Goal: Transaction & Acquisition: Purchase product/service

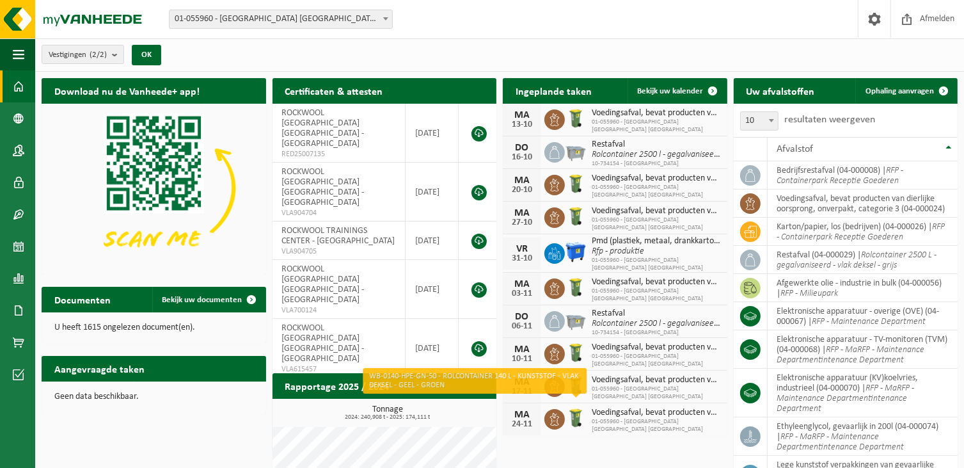
click at [571, 409] on img at bounding box center [576, 418] width 22 height 22
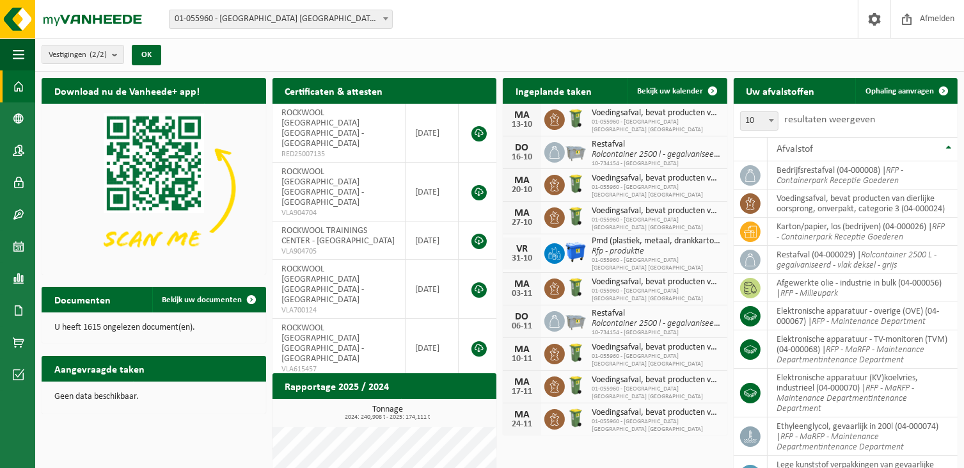
click at [518, 409] on div "MA" at bounding box center [522, 414] width 26 height 10
click at [603, 408] on span "Voedingsafval, bevat producten van dierlijke oorsprong, onverpakt, categorie 3" at bounding box center [656, 413] width 129 height 10
click at [580, 413] on img at bounding box center [576, 418] width 22 height 22
click at [14, 118] on span at bounding box center [19, 118] width 12 height 32
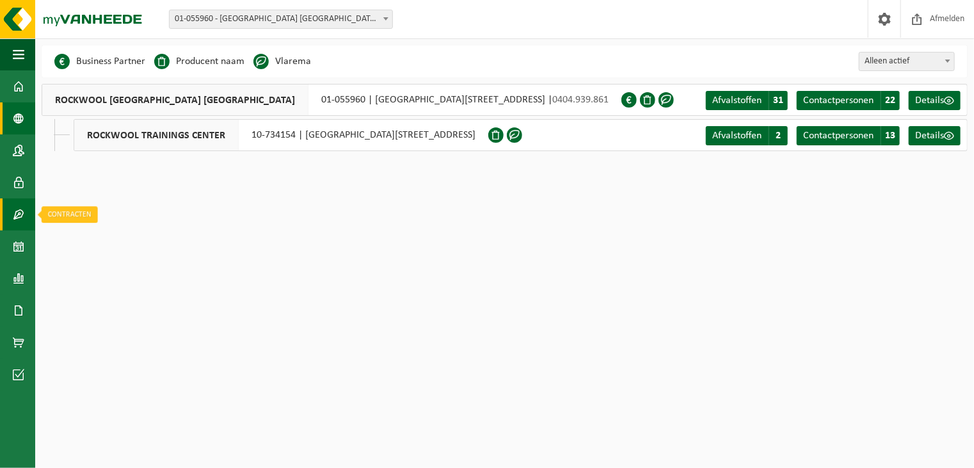
click at [13, 218] on span at bounding box center [19, 214] width 12 height 32
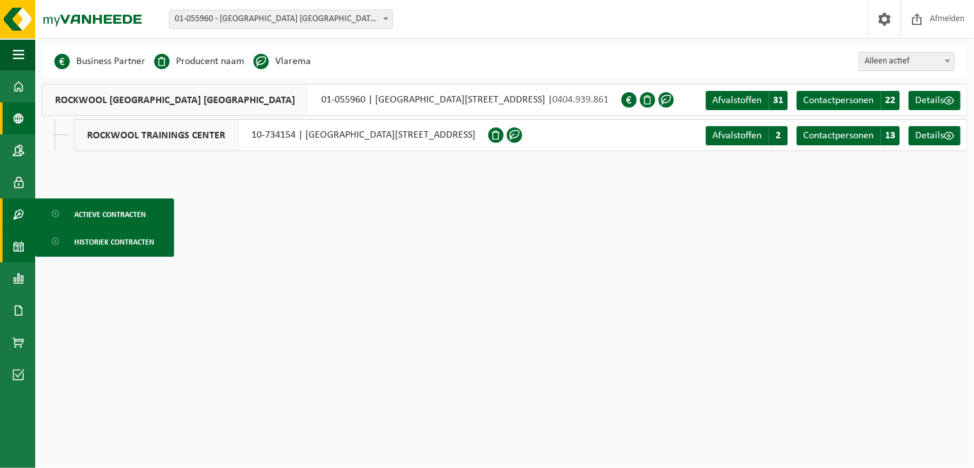
click at [16, 247] on span at bounding box center [19, 246] width 12 height 32
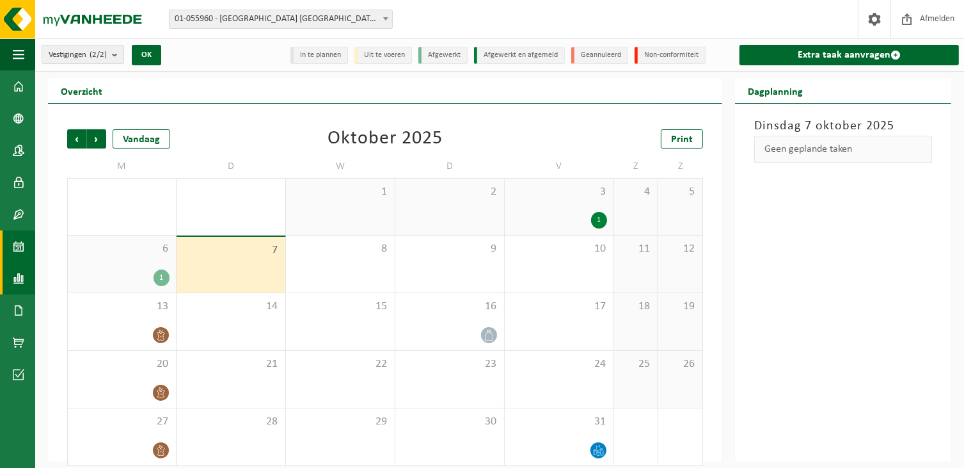
click at [15, 280] on span at bounding box center [19, 278] width 12 height 32
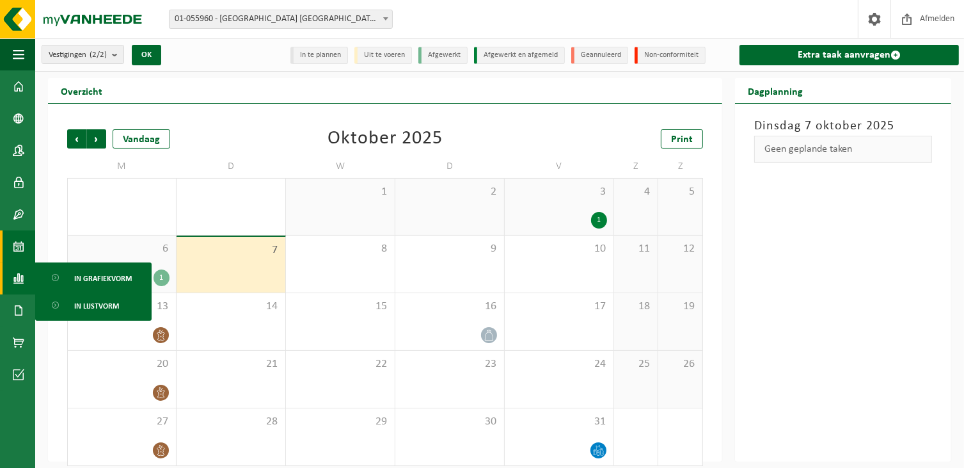
click at [15, 281] on span at bounding box center [19, 278] width 12 height 32
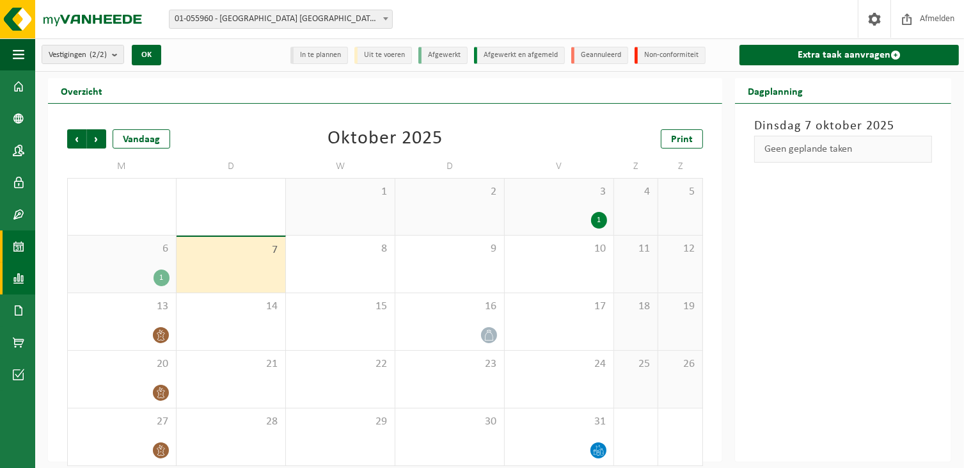
click at [15, 281] on span at bounding box center [19, 278] width 12 height 32
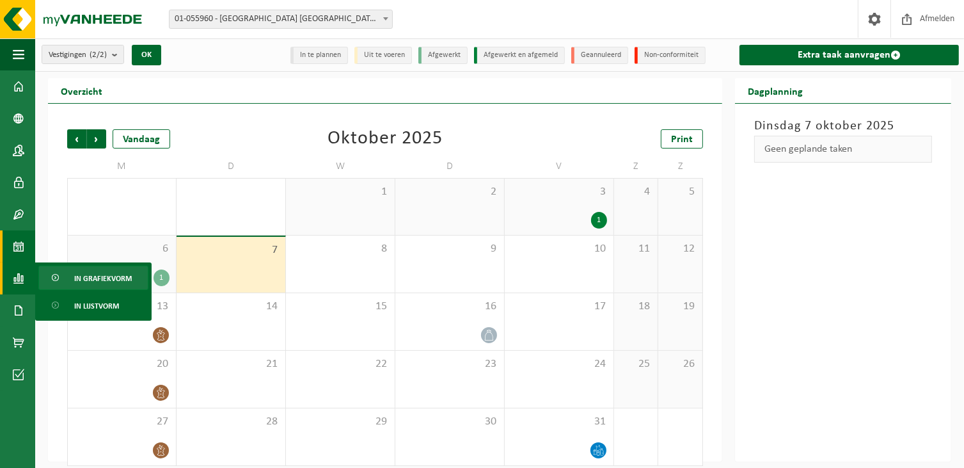
click at [94, 276] on span "In grafiekvorm" at bounding box center [103, 278] width 58 height 24
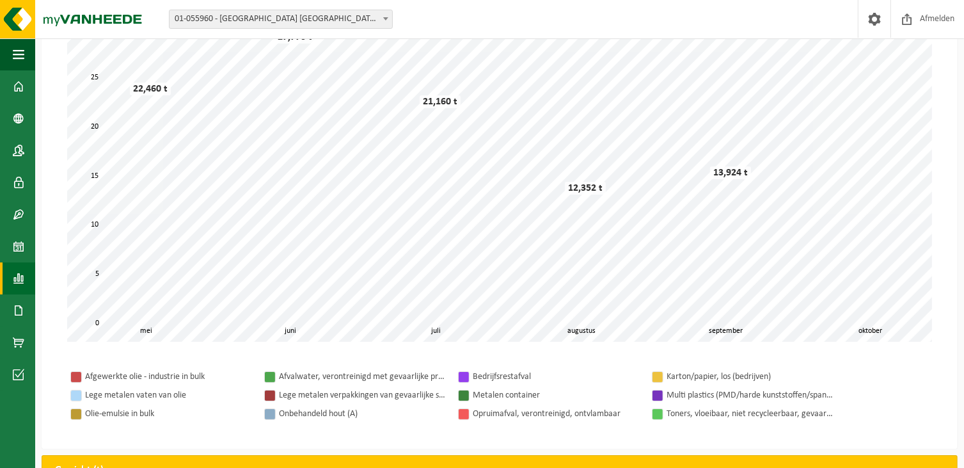
scroll to position [64, 0]
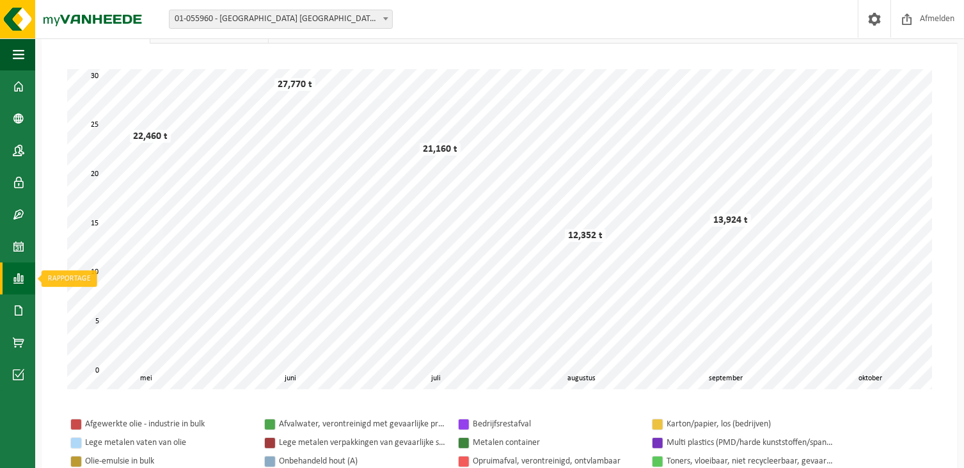
click at [28, 278] on link "Rapportage" at bounding box center [17, 278] width 35 height 32
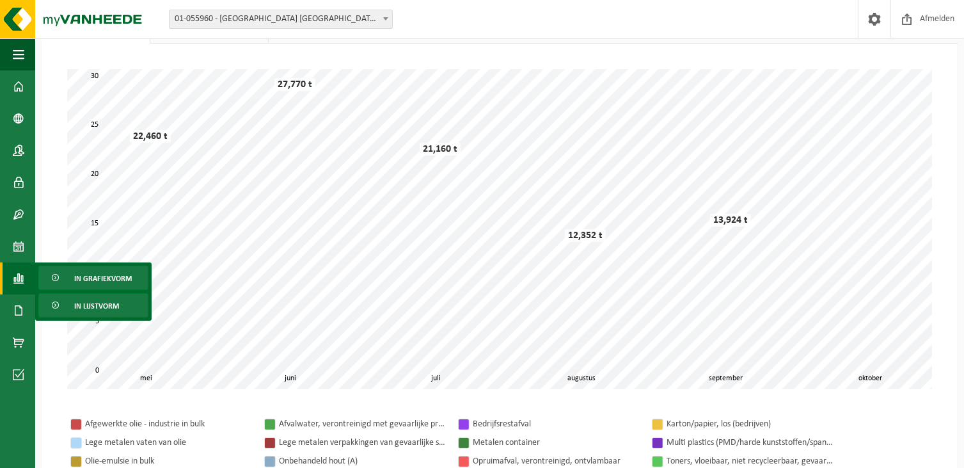
click at [100, 303] on span "In lijstvorm" at bounding box center [96, 306] width 45 height 24
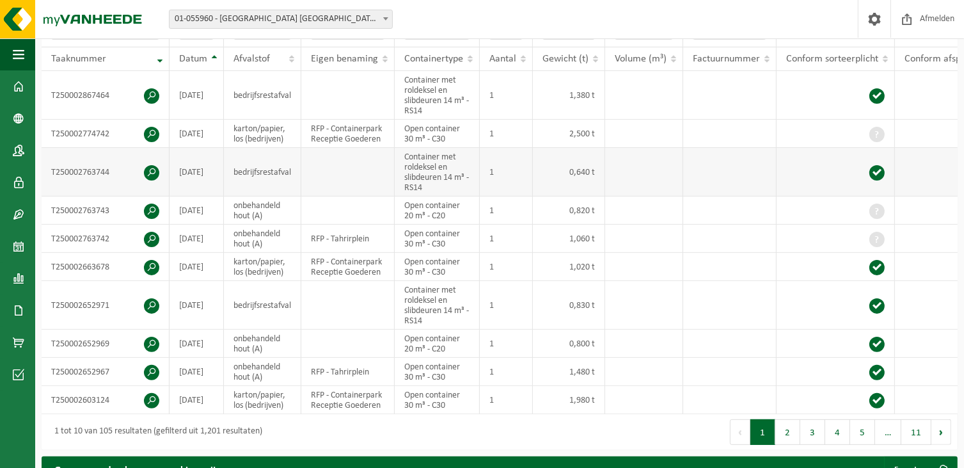
scroll to position [320, 0]
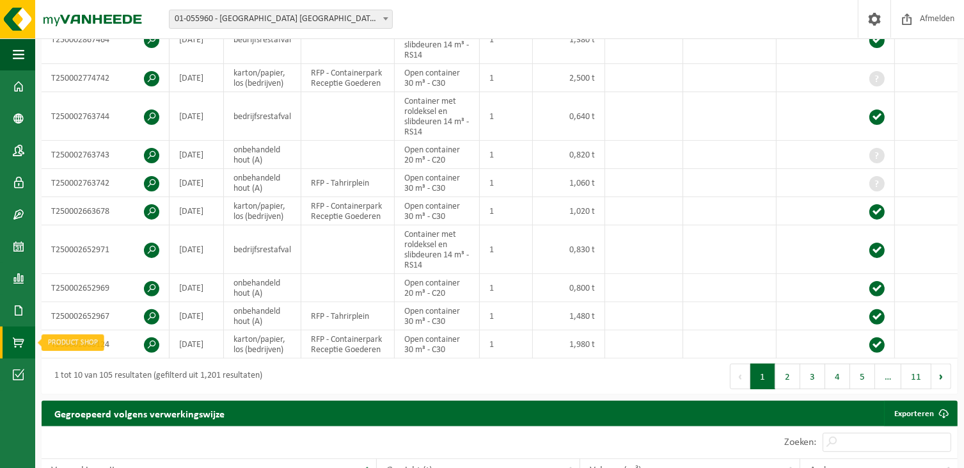
click at [22, 337] on span at bounding box center [19, 342] width 12 height 32
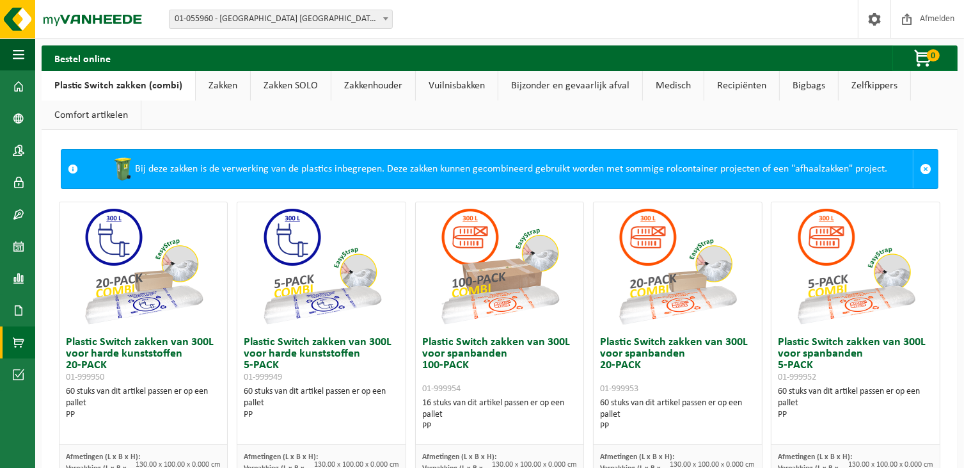
click at [460, 86] on link "Vuilnisbakken" at bounding box center [457, 85] width 82 height 29
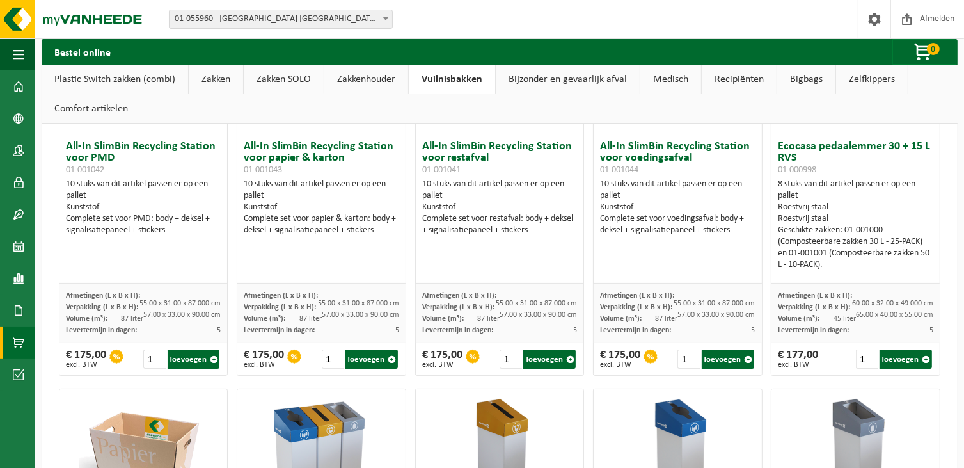
scroll to position [192, 0]
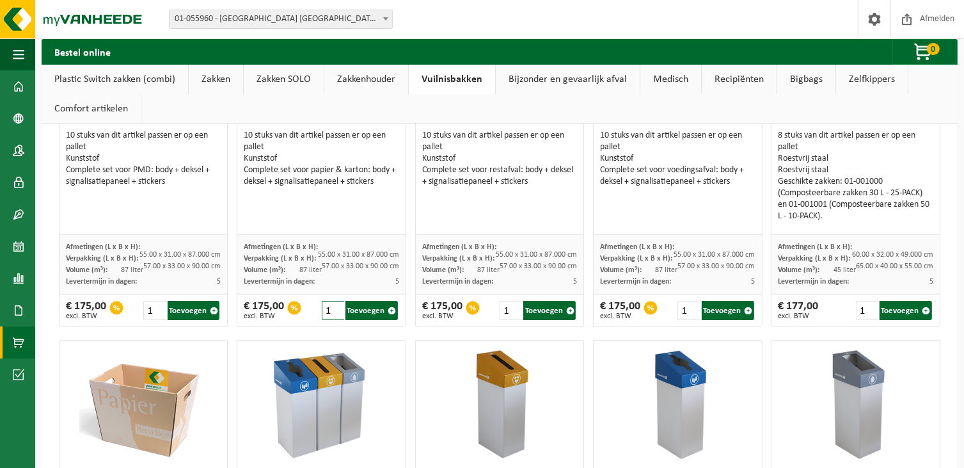
click at [332, 313] on input "1" at bounding box center [333, 310] width 22 height 19
click at [362, 309] on button "Toevoegen" at bounding box center [372, 310] width 52 height 19
type input "1"
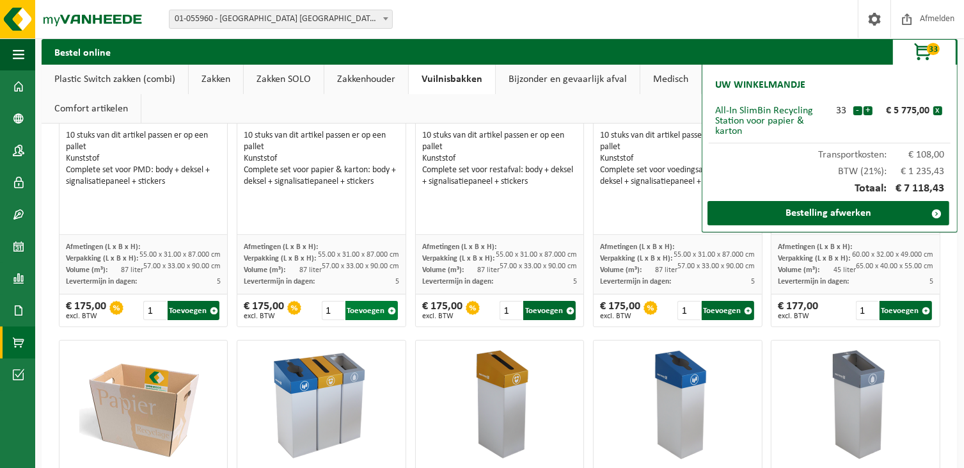
scroll to position [128, 0]
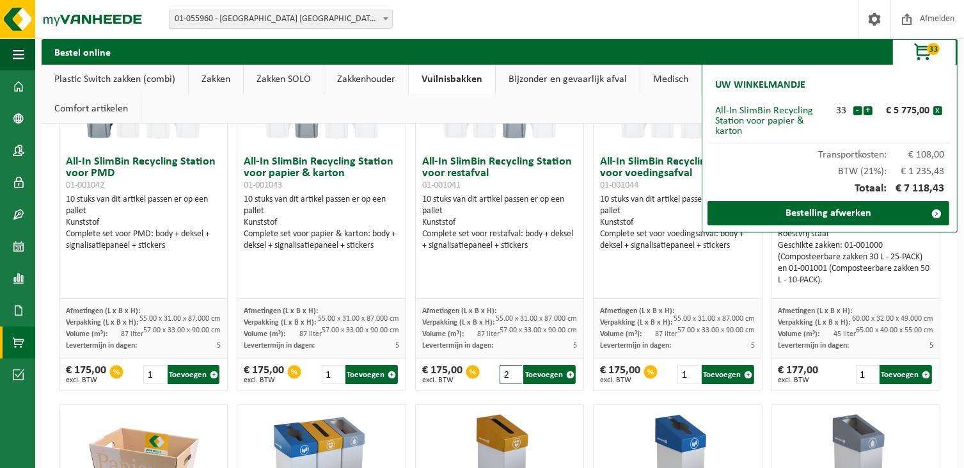
type input "2"
click at [511, 370] on input "2" at bounding box center [511, 374] width 22 height 19
type input "33"
click at [679, 370] on input "1" at bounding box center [689, 374] width 22 height 19
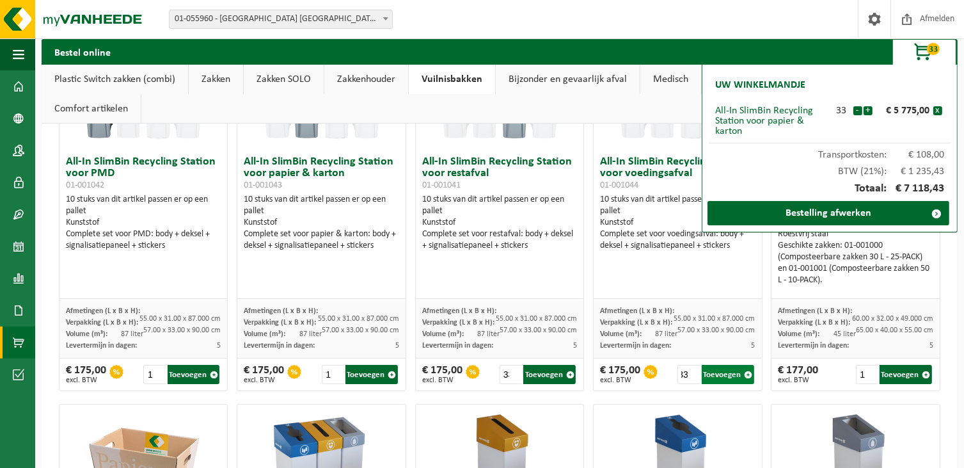
click at [719, 372] on button "Toevoegen" at bounding box center [728, 374] width 52 height 19
type input "1"
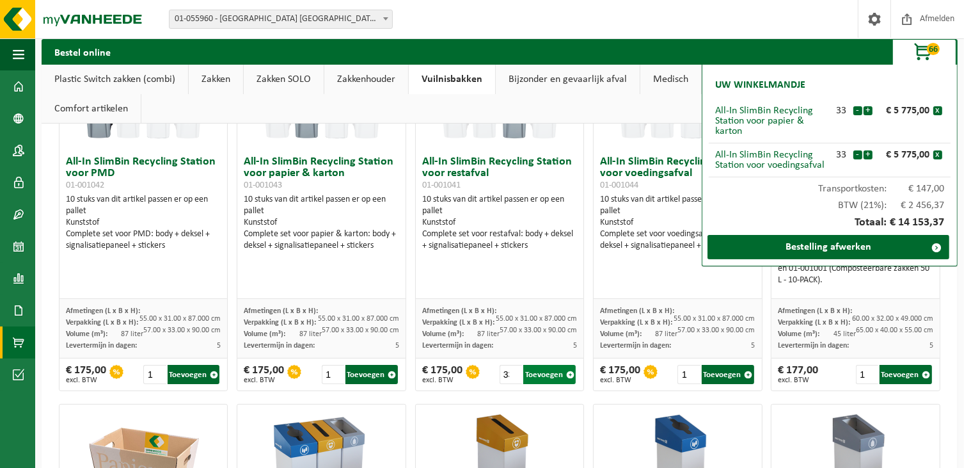
click at [548, 373] on button "Toevoegen" at bounding box center [549, 374] width 52 height 19
type input "1"
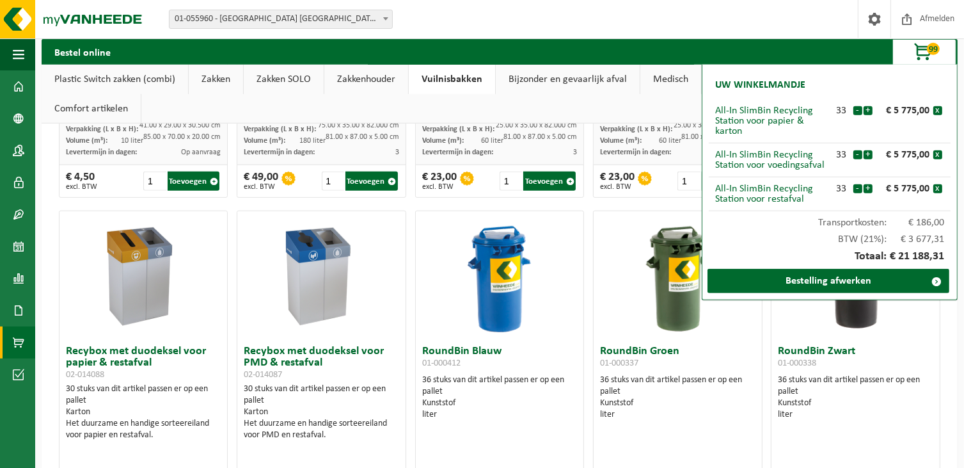
scroll to position [704, 0]
click at [924, 52] on span "button" at bounding box center [924, 53] width 64 height 26
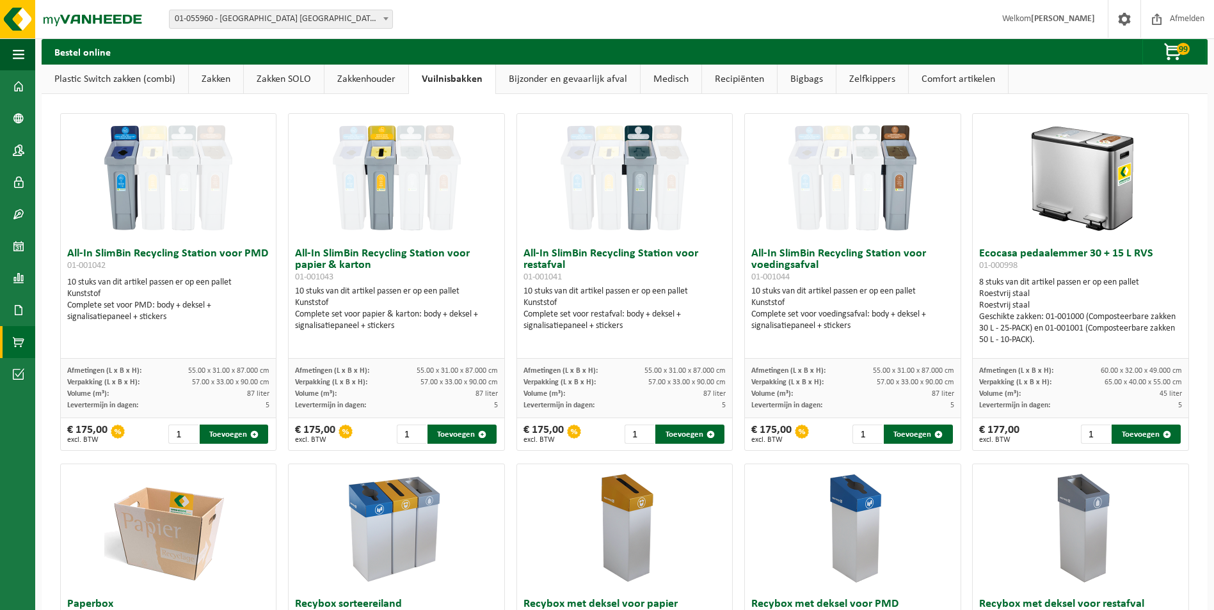
scroll to position [0, 0]
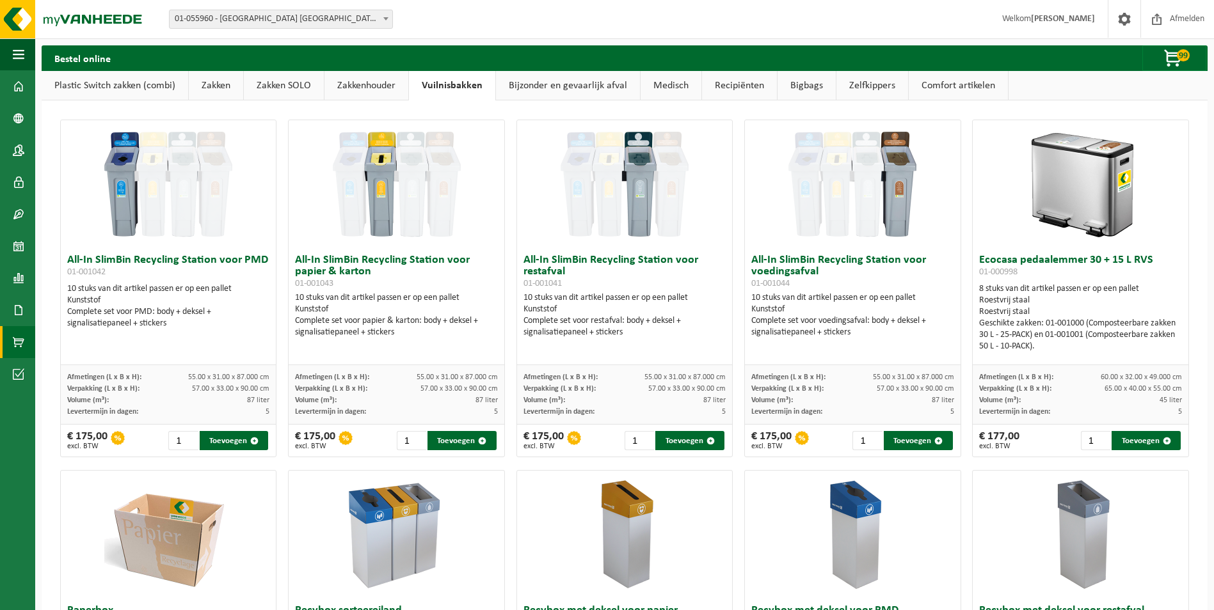
click at [650, 86] on link "Medisch" at bounding box center [670, 85] width 61 height 29
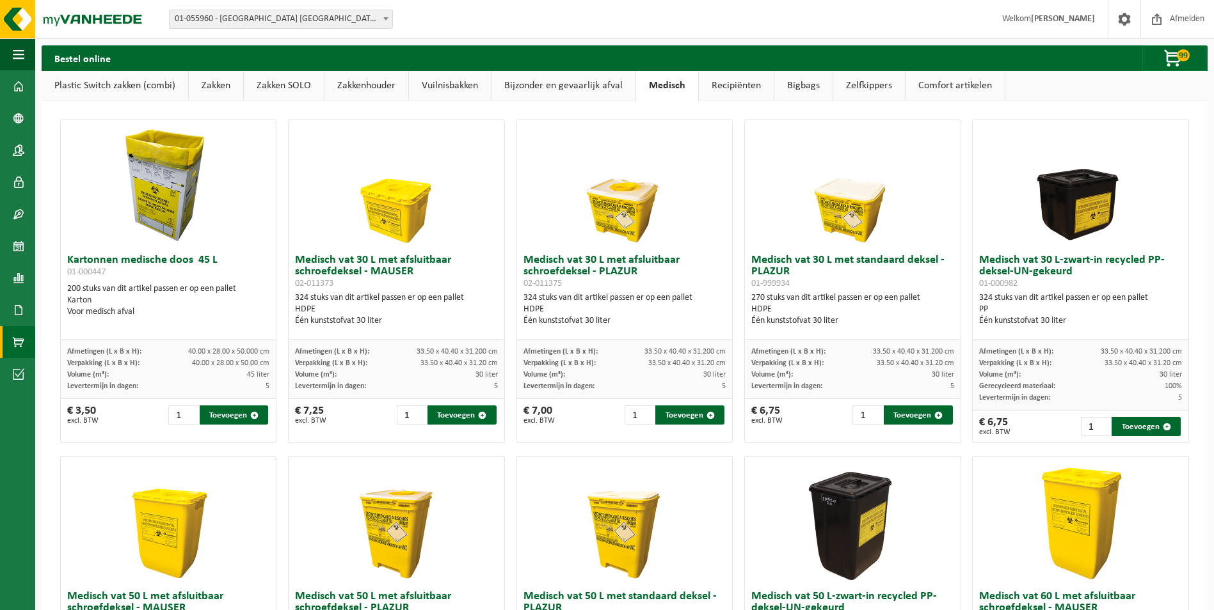
click at [726, 81] on link "Recipiënten" at bounding box center [736, 85] width 75 height 29
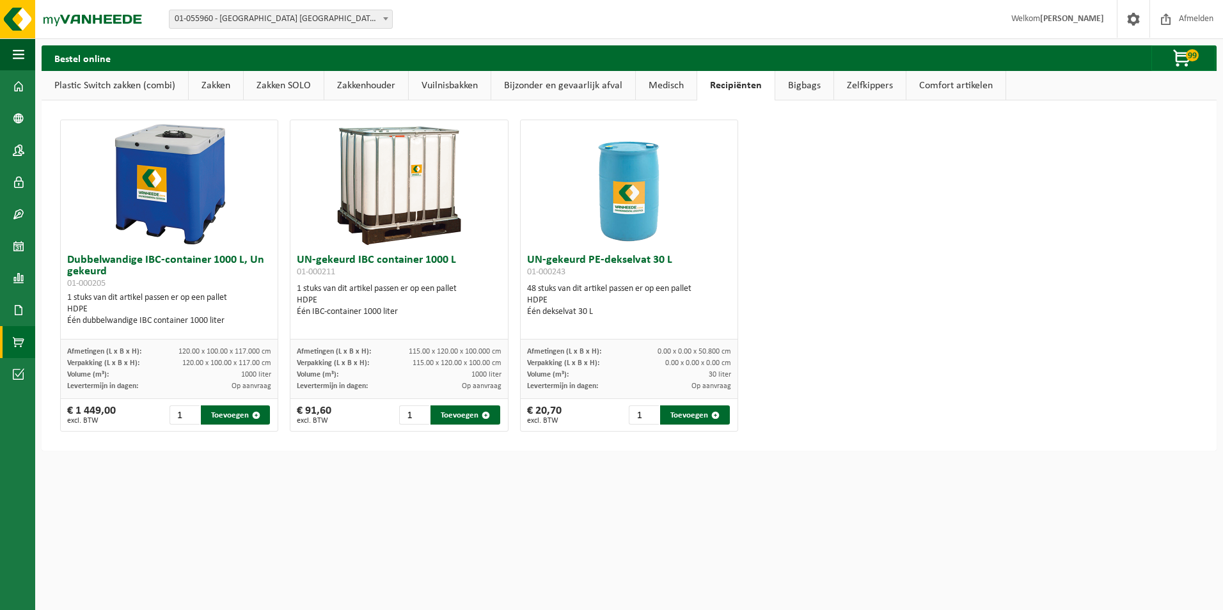
click at [802, 88] on link "Bigbags" at bounding box center [804, 85] width 58 height 29
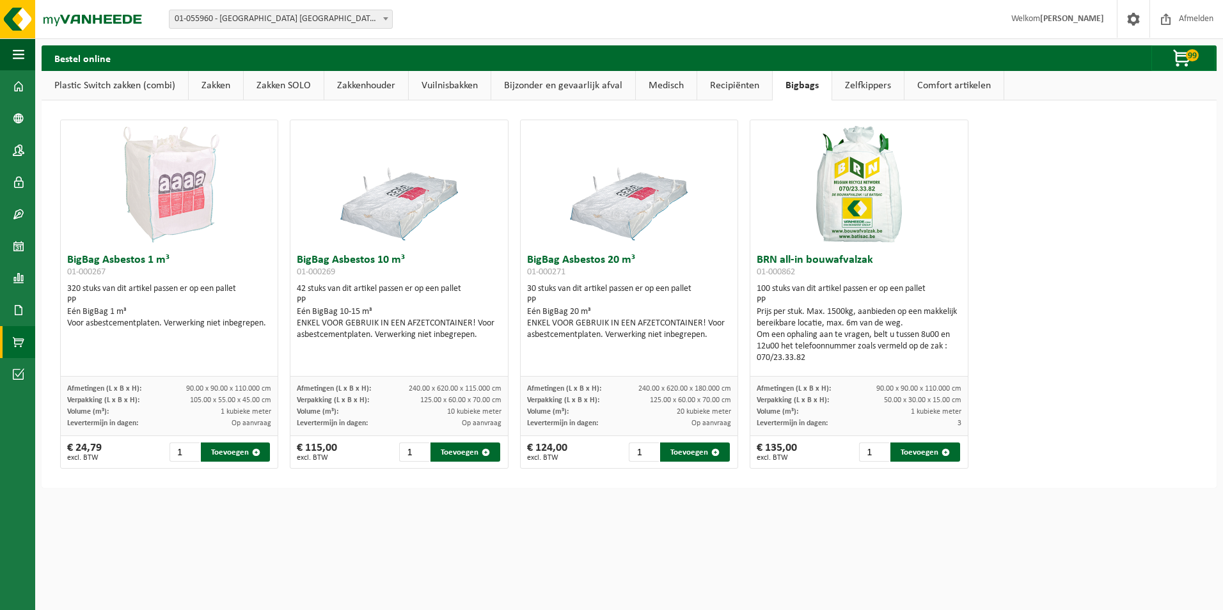
click at [863, 86] on link "Zelfkippers" at bounding box center [868, 85] width 72 height 29
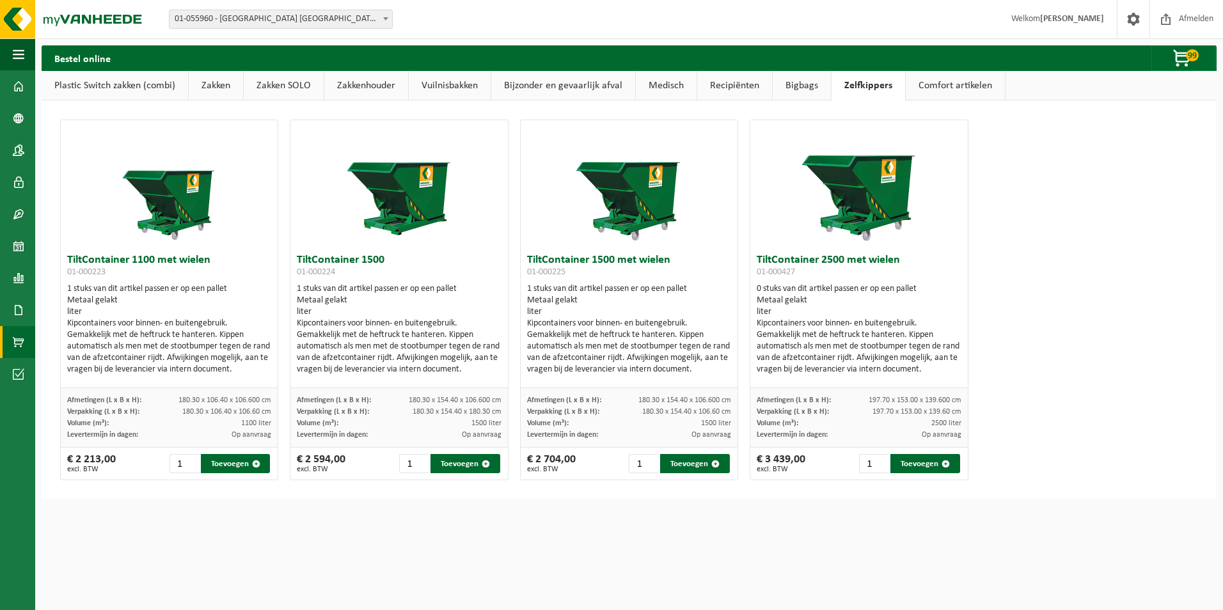
click at [927, 84] on link "Comfort artikelen" at bounding box center [955, 85] width 99 height 29
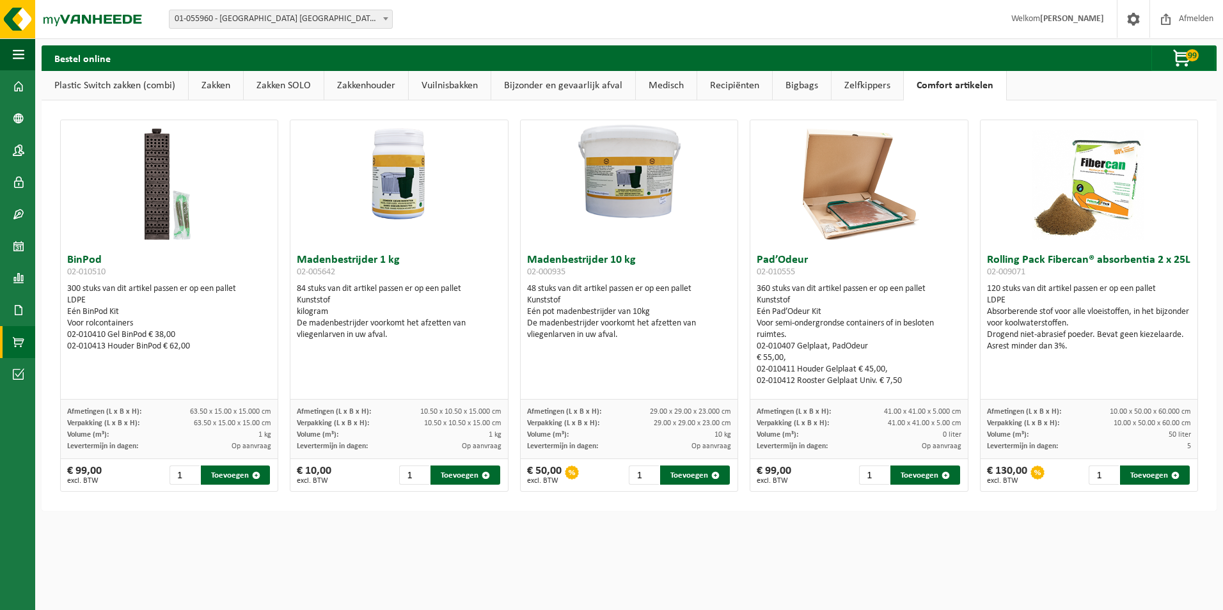
click at [672, 82] on link "Medisch" at bounding box center [666, 85] width 61 height 29
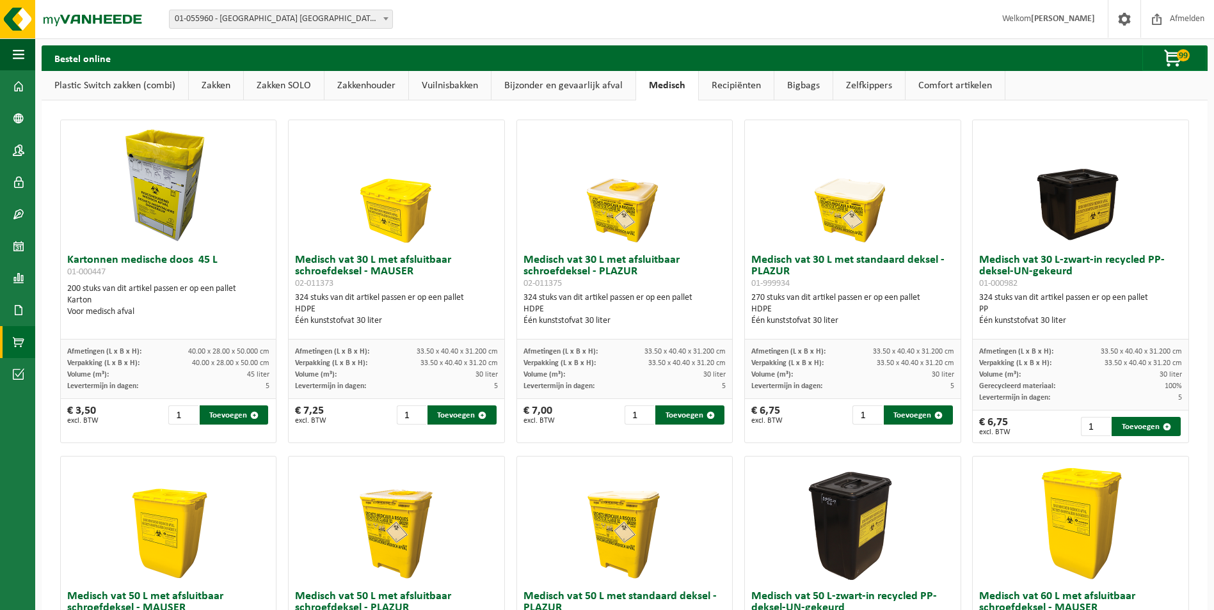
click at [566, 93] on link "Bijzonder en gevaarlijk afval" at bounding box center [563, 85] width 144 height 29
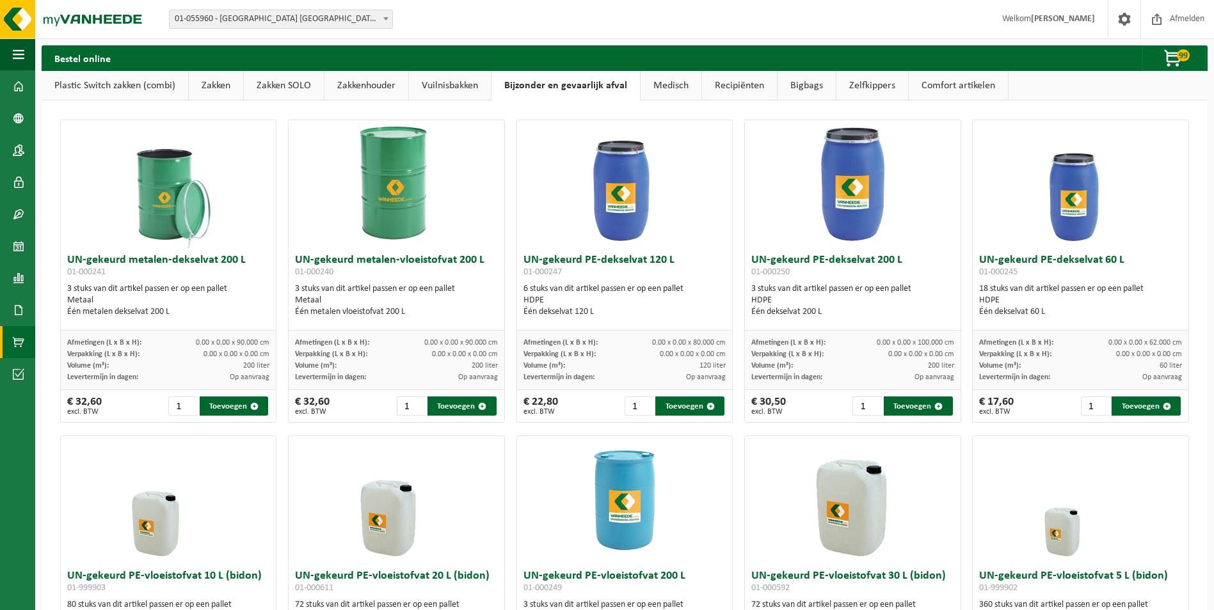
click at [378, 84] on link "Zakkenhouder" at bounding box center [366, 85] width 84 height 29
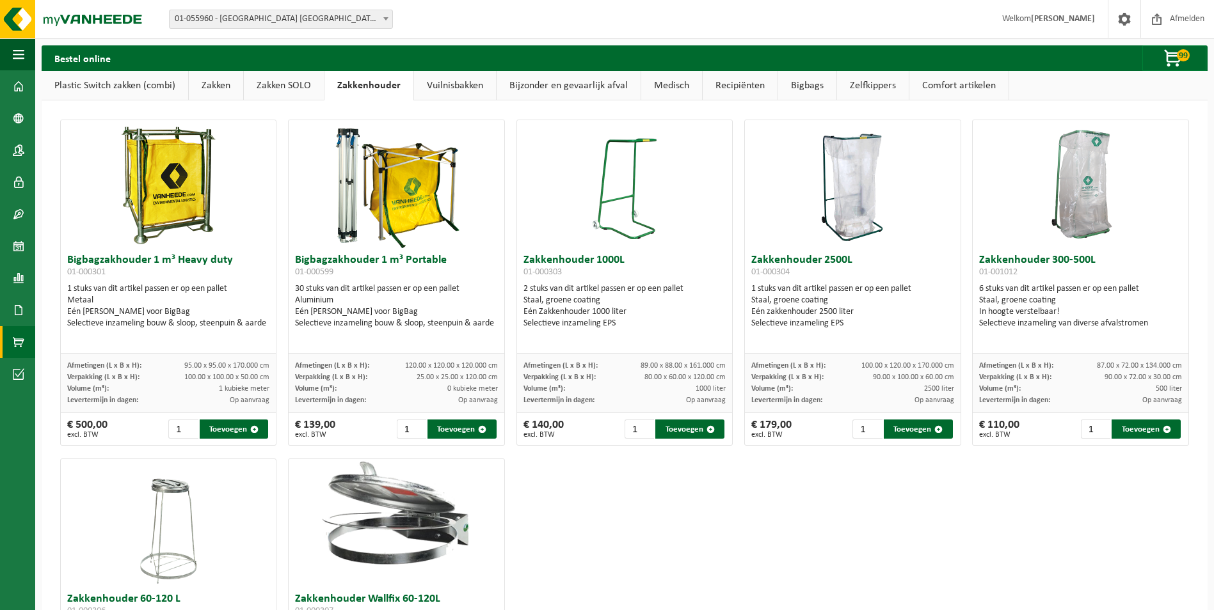
click at [280, 80] on link "Zakken SOLO" at bounding box center [284, 85] width 80 height 29
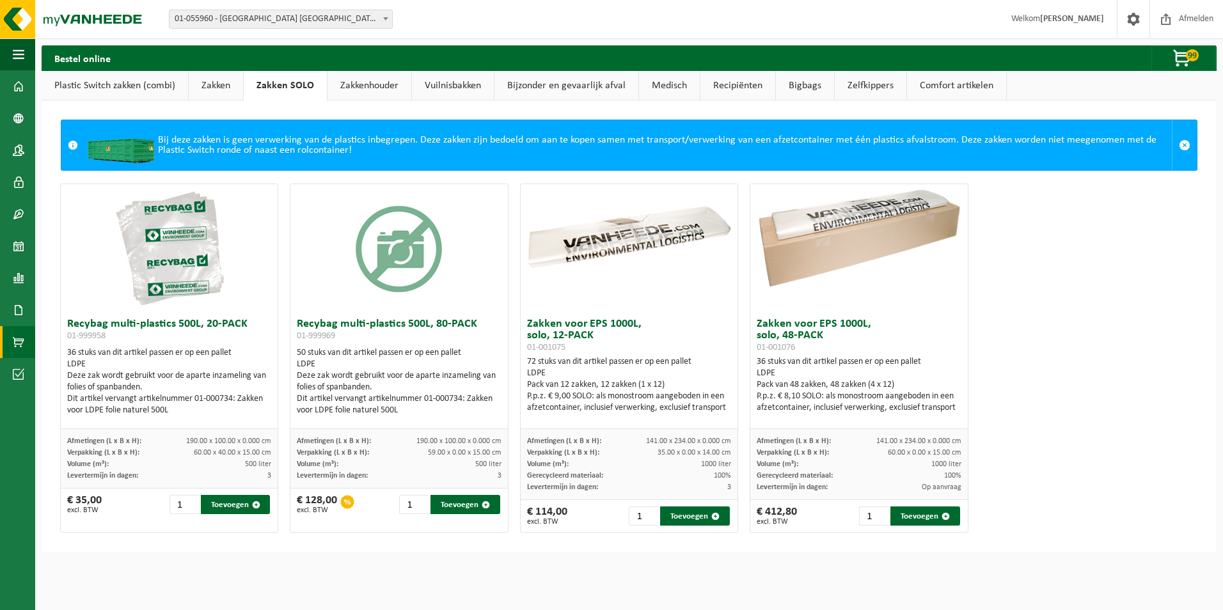
click at [213, 77] on link "Zakken" at bounding box center [216, 85] width 54 height 29
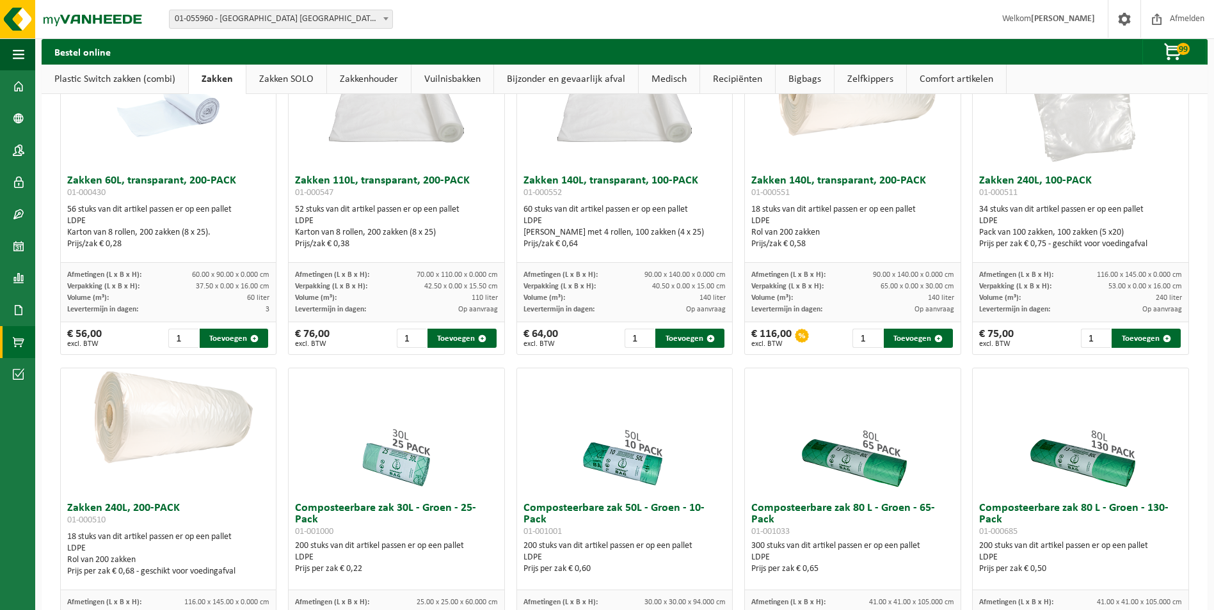
scroll to position [128, 0]
